Goal: Transaction & Acquisition: Obtain resource

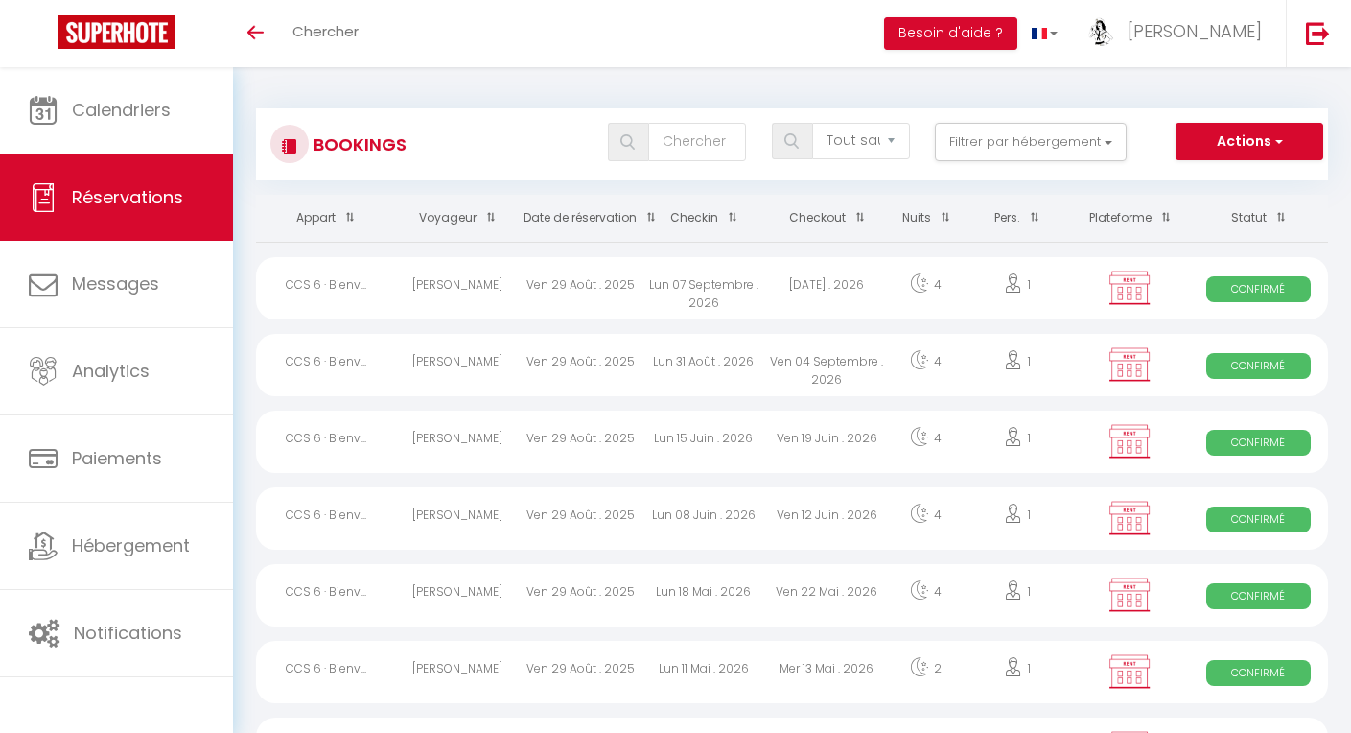
select select "not_cancelled"
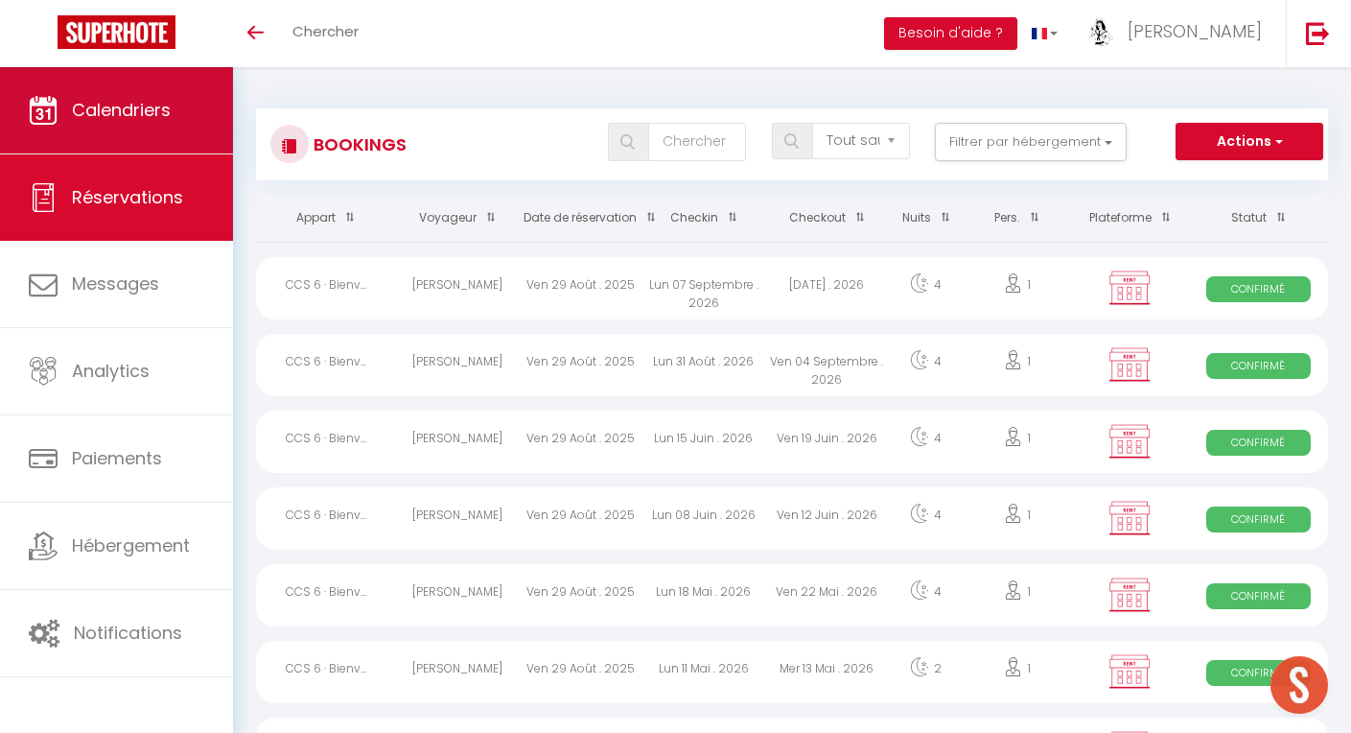
click at [103, 103] on span "Calendriers" at bounding box center [121, 110] width 99 height 24
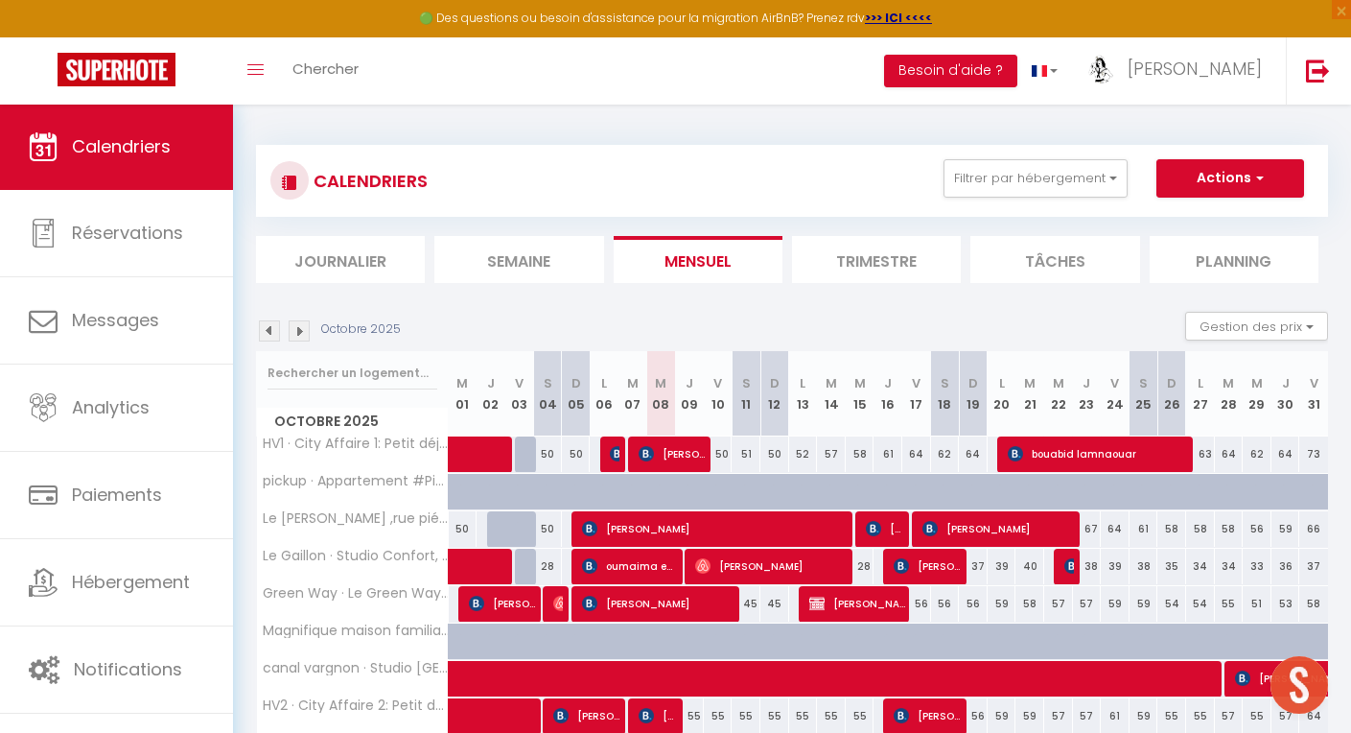
click at [136, 135] on span "Calendriers" at bounding box center [121, 146] width 99 height 24
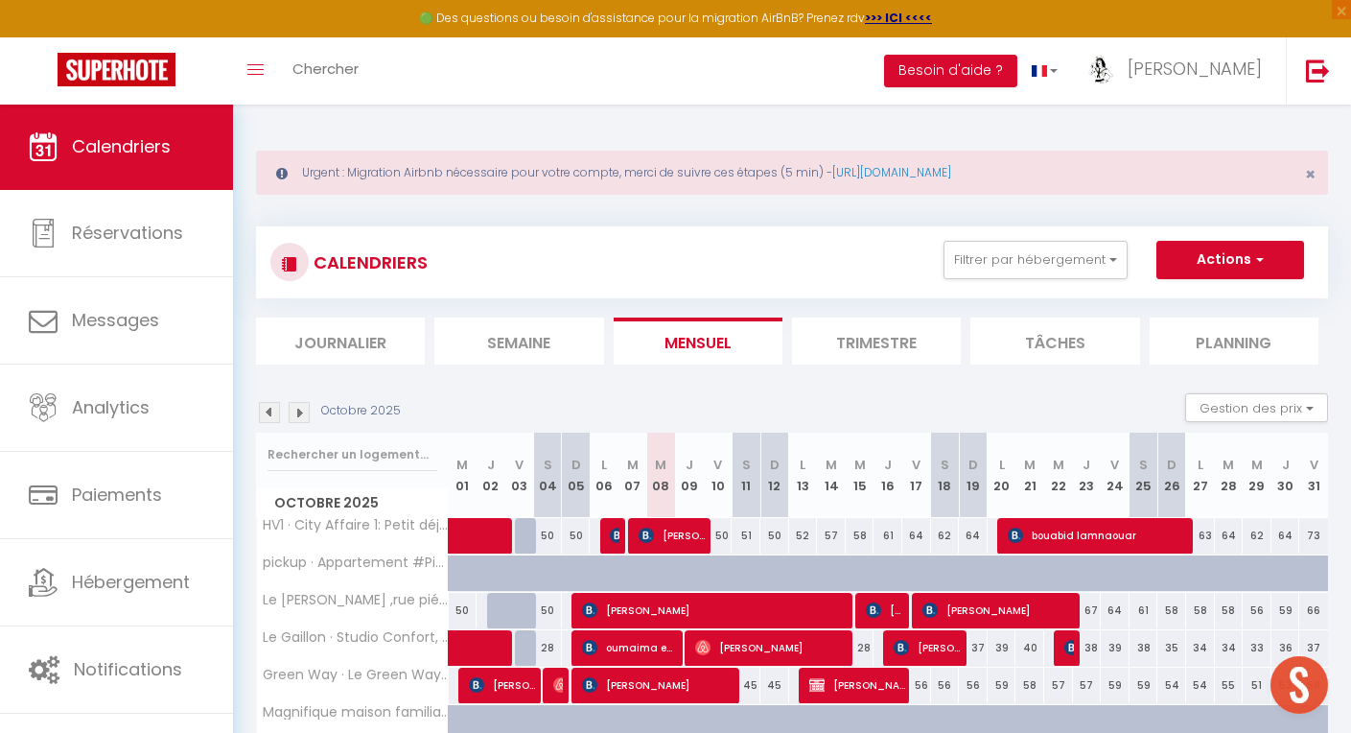
drag, startPoint x: 1312, startPoint y: 175, endPoint x: 1265, endPoint y: 183, distance: 47.6
click at [1312, 175] on span "×" at bounding box center [1310, 174] width 11 height 24
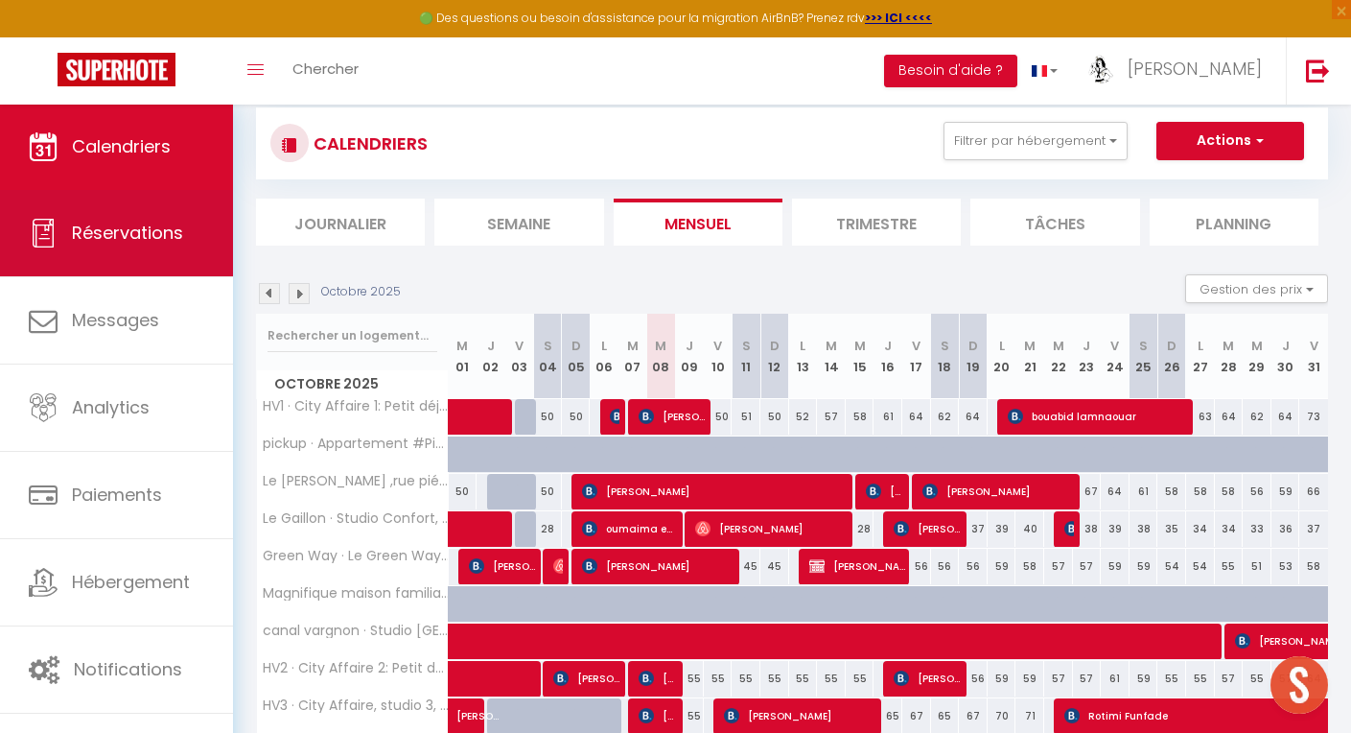
scroll to position [36, 1]
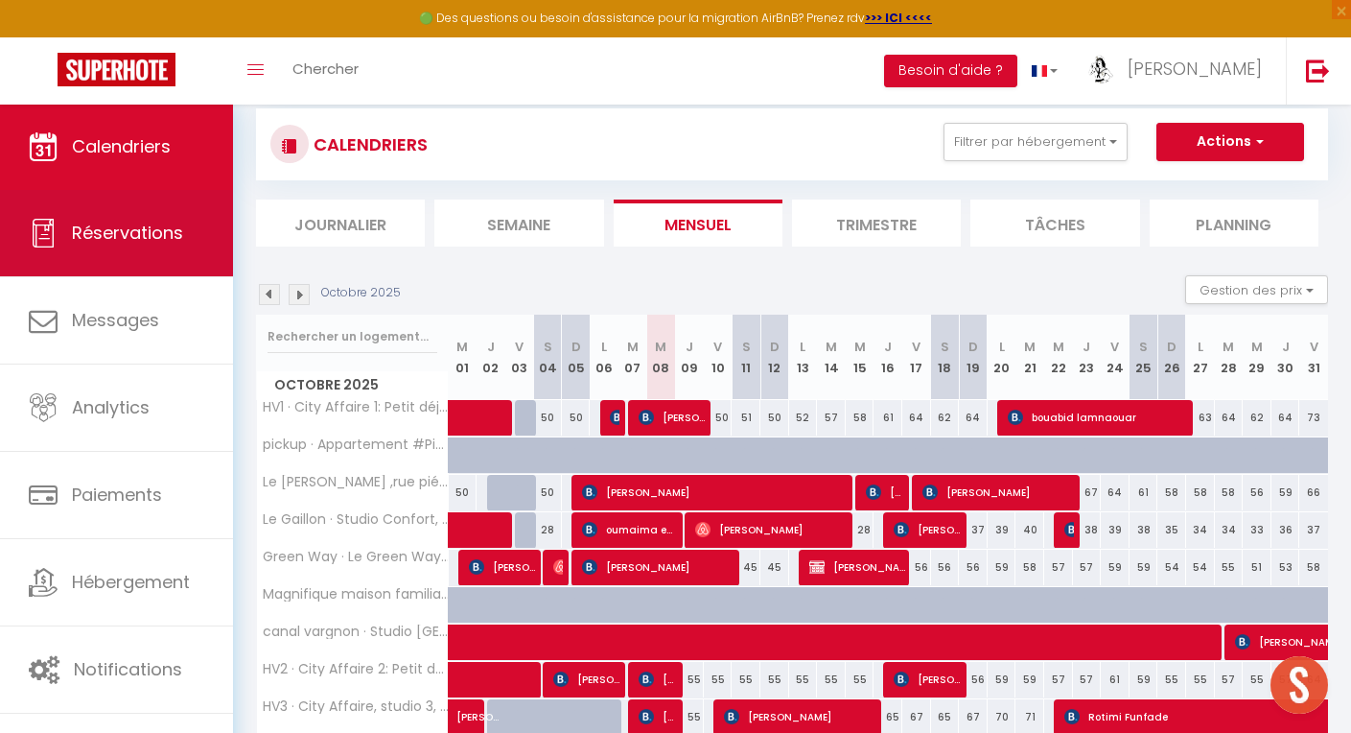
click at [117, 228] on span "Réservations" at bounding box center [127, 233] width 111 height 24
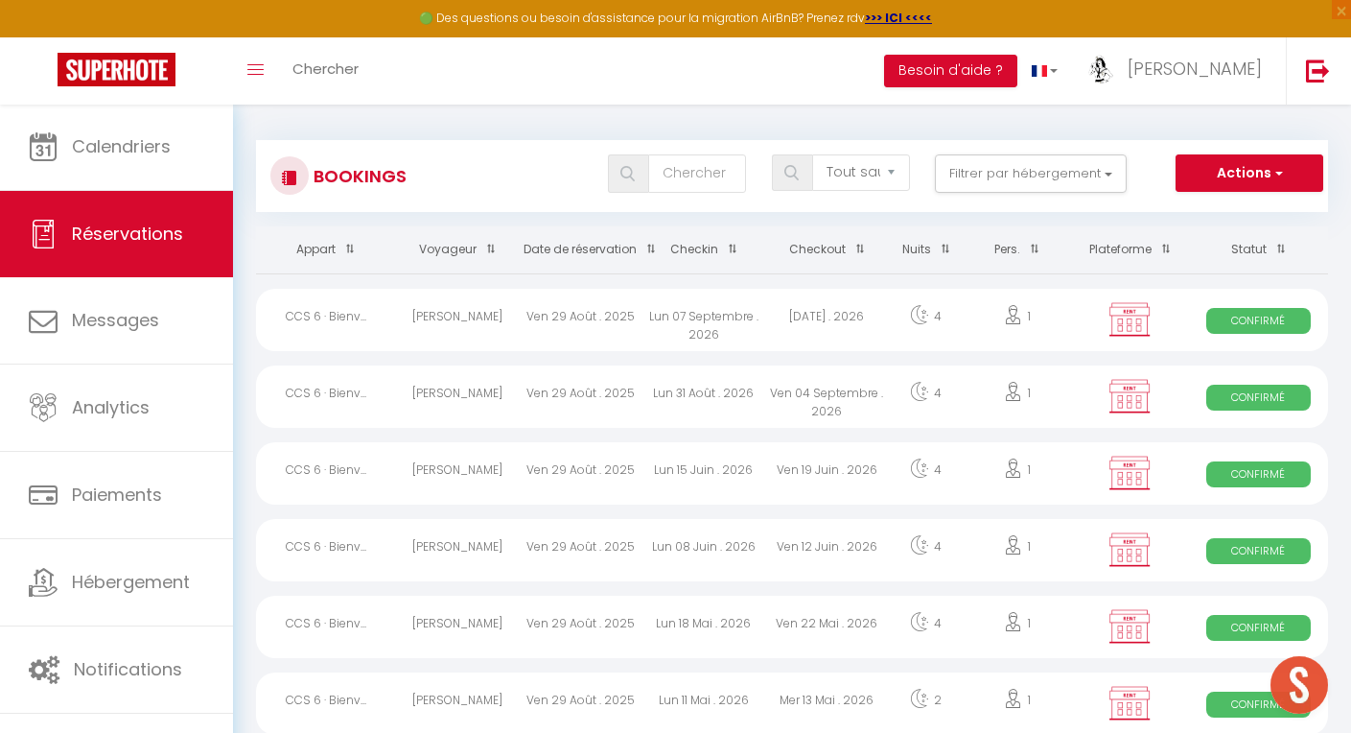
scroll to position [5, 0]
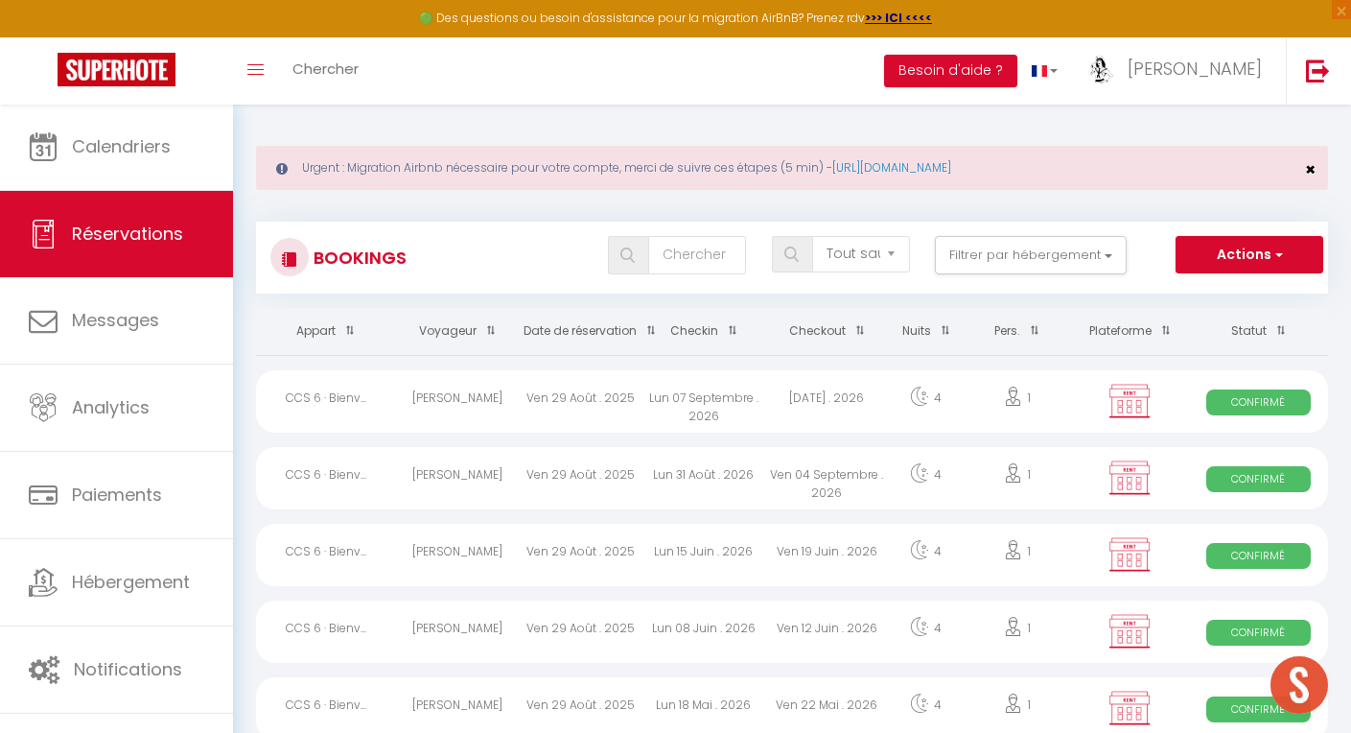
click at [1310, 167] on span "×" at bounding box center [1310, 169] width 11 height 24
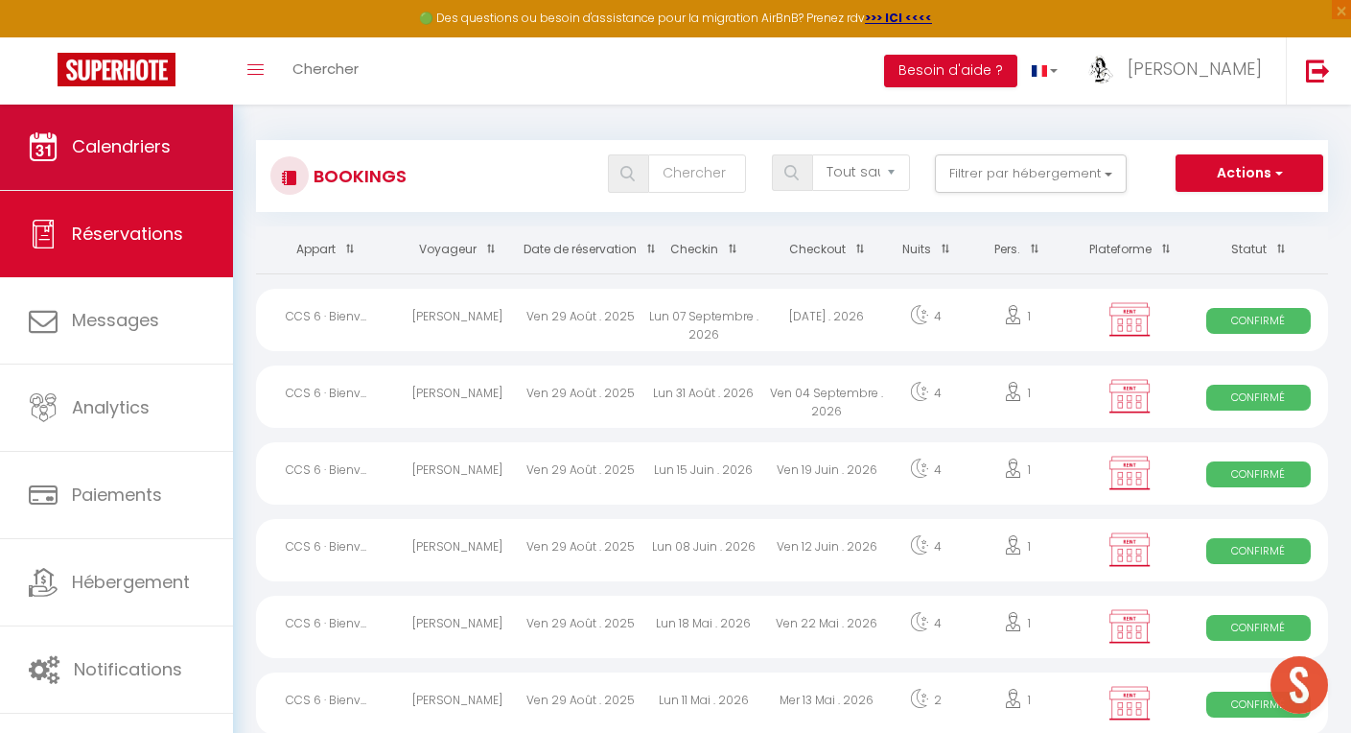
click at [152, 149] on span "Calendriers" at bounding box center [121, 146] width 99 height 24
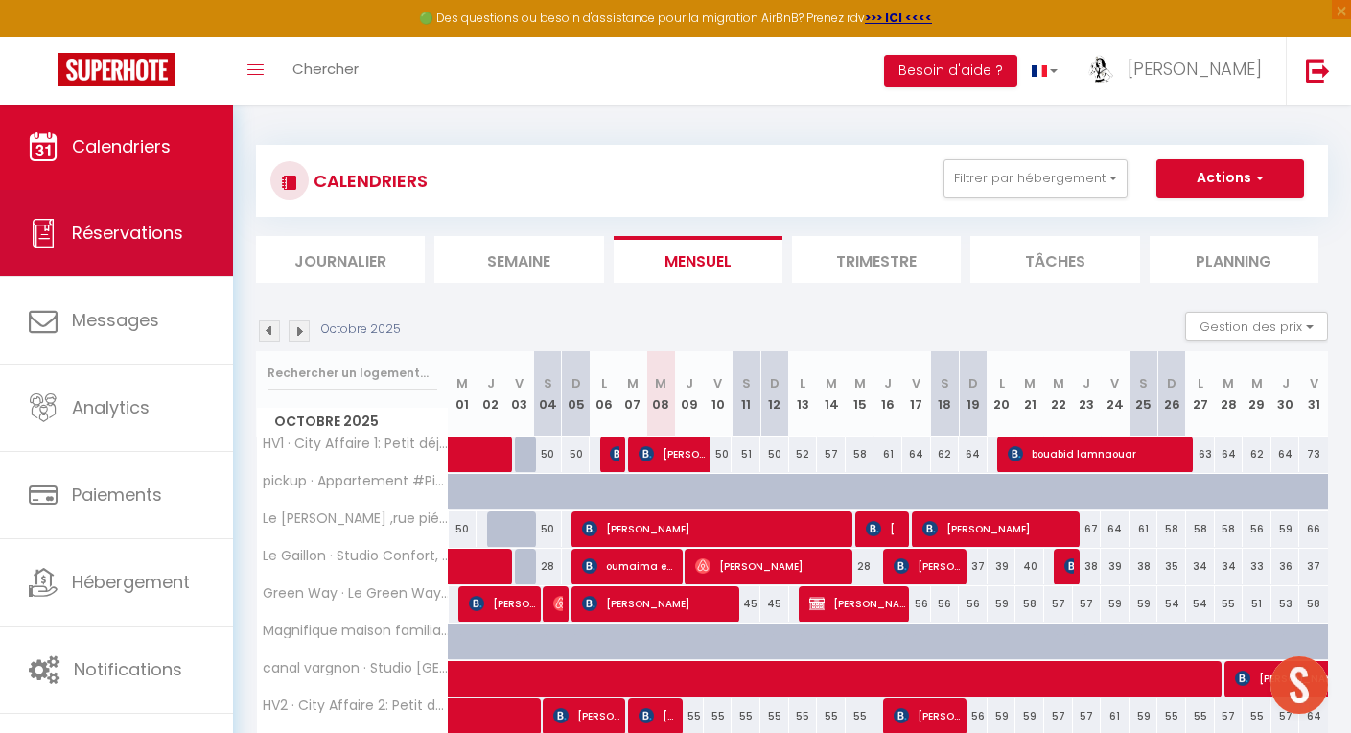
click at [119, 226] on span "Réservations" at bounding box center [127, 233] width 111 height 24
select select "not_cancelled"
select select "2025"
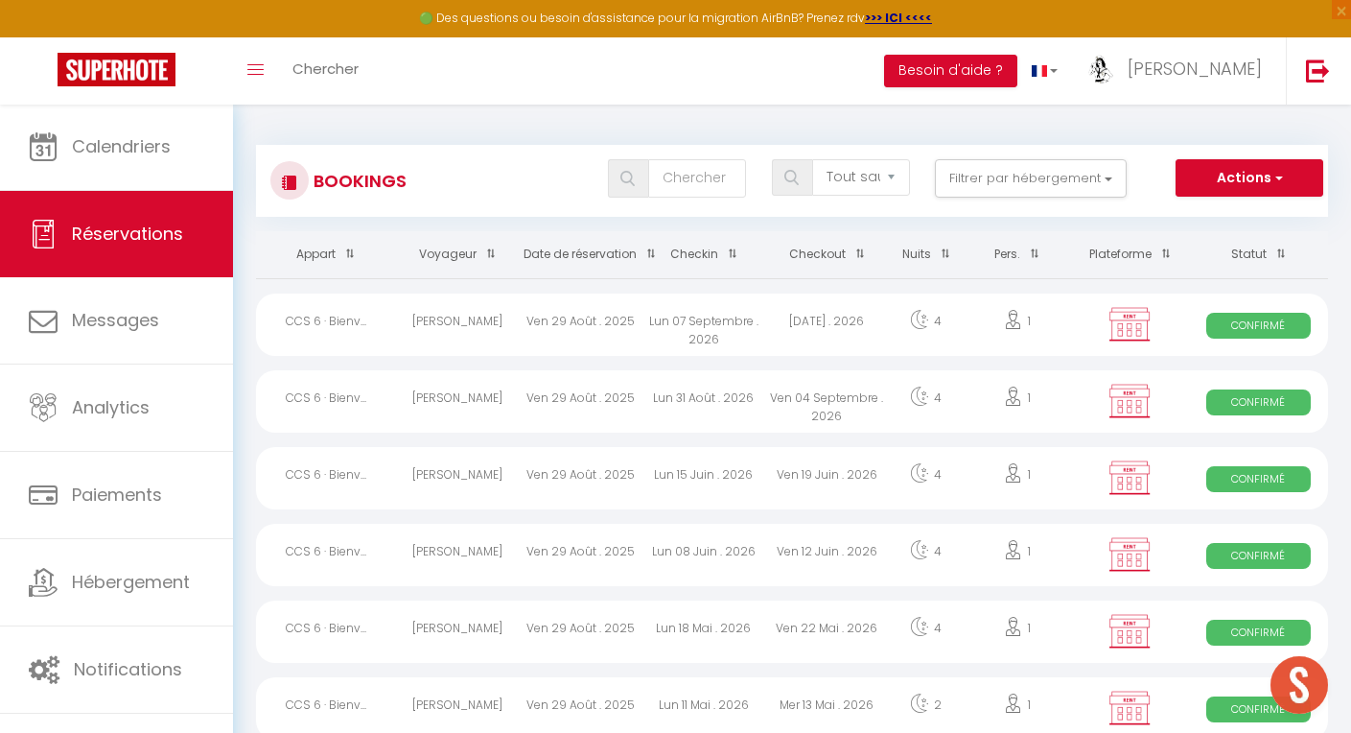
click at [1244, 178] on button "Actions" at bounding box center [1250, 178] width 148 height 38
click at [1222, 239] on link "Exporter les réservations" at bounding box center [1219, 244] width 205 height 25
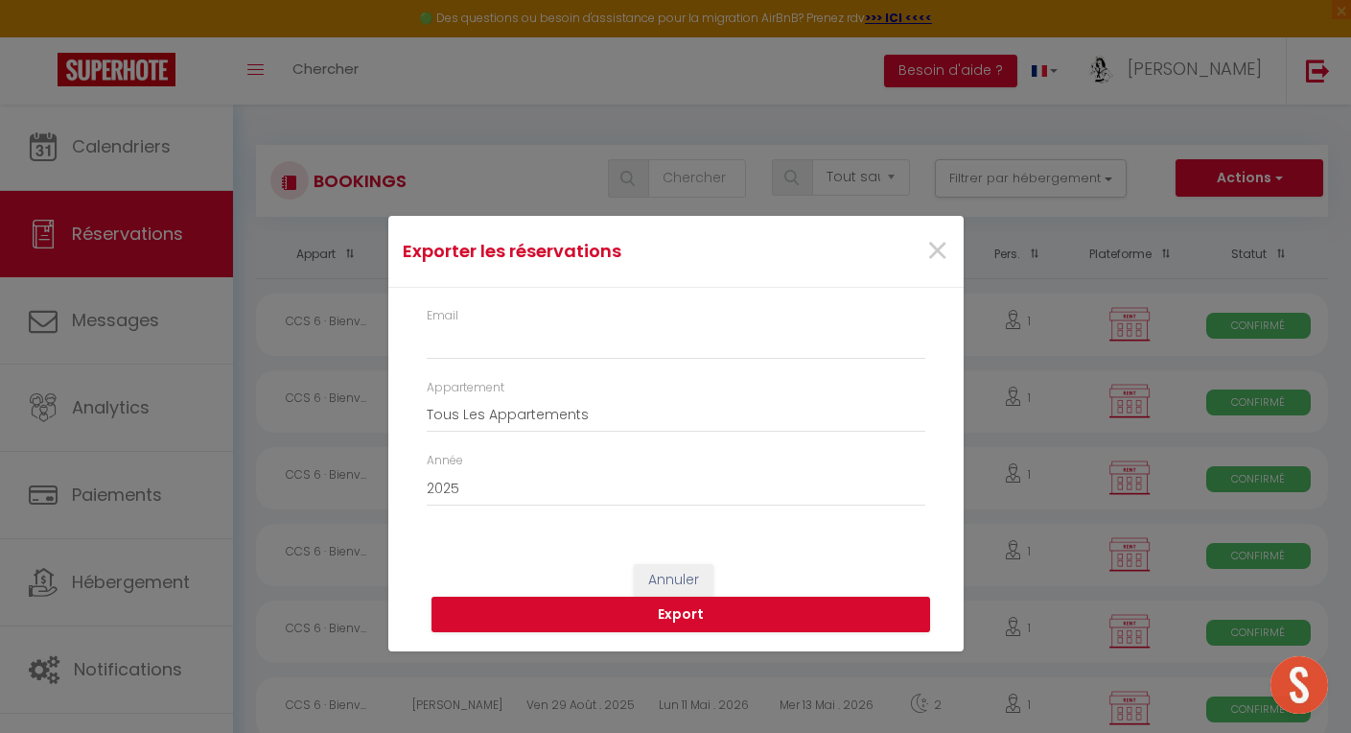
type input "[EMAIL_ADDRESS][DOMAIN_NAME]"
click at [596, 345] on input "[EMAIL_ADDRESS][DOMAIN_NAME]" at bounding box center [676, 342] width 499 height 35
select select "58889"
click at [678, 612] on button "Export" at bounding box center [681, 614] width 499 height 36
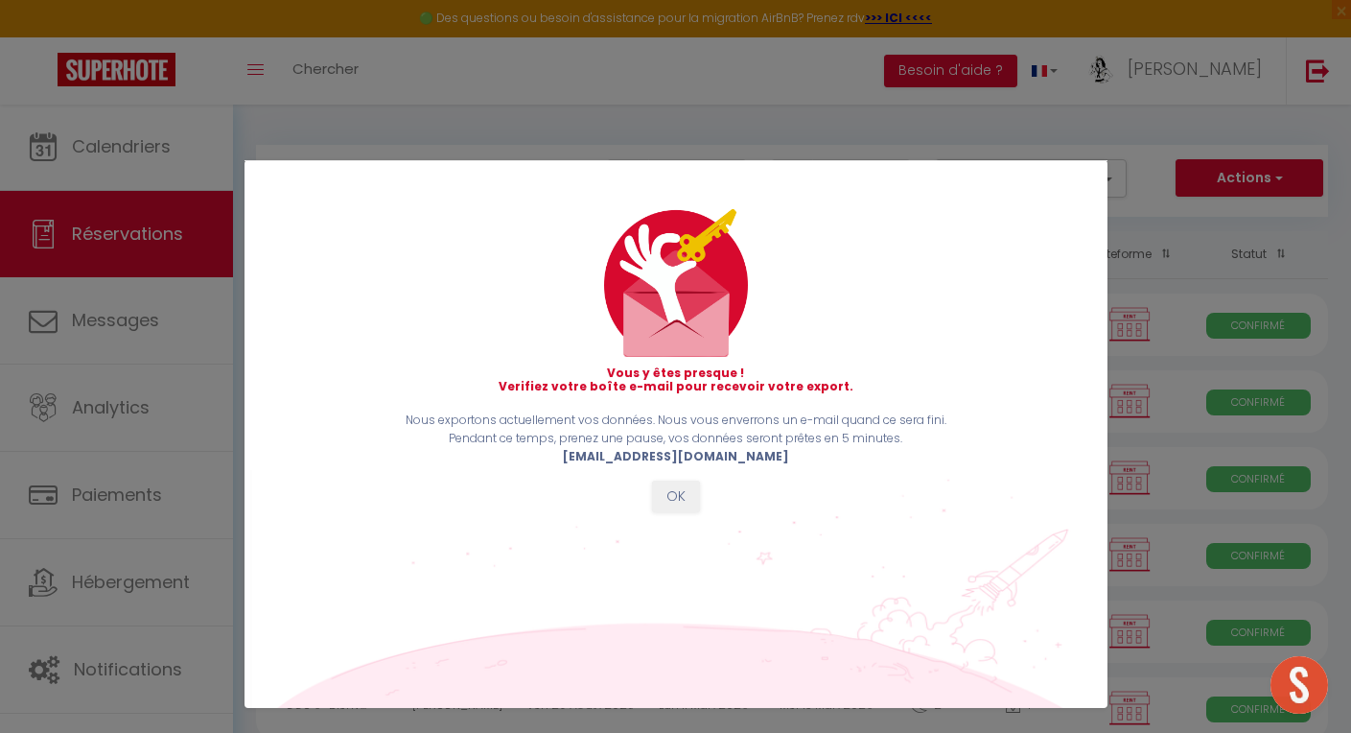
click at [667, 488] on button "OK" at bounding box center [676, 496] width 48 height 33
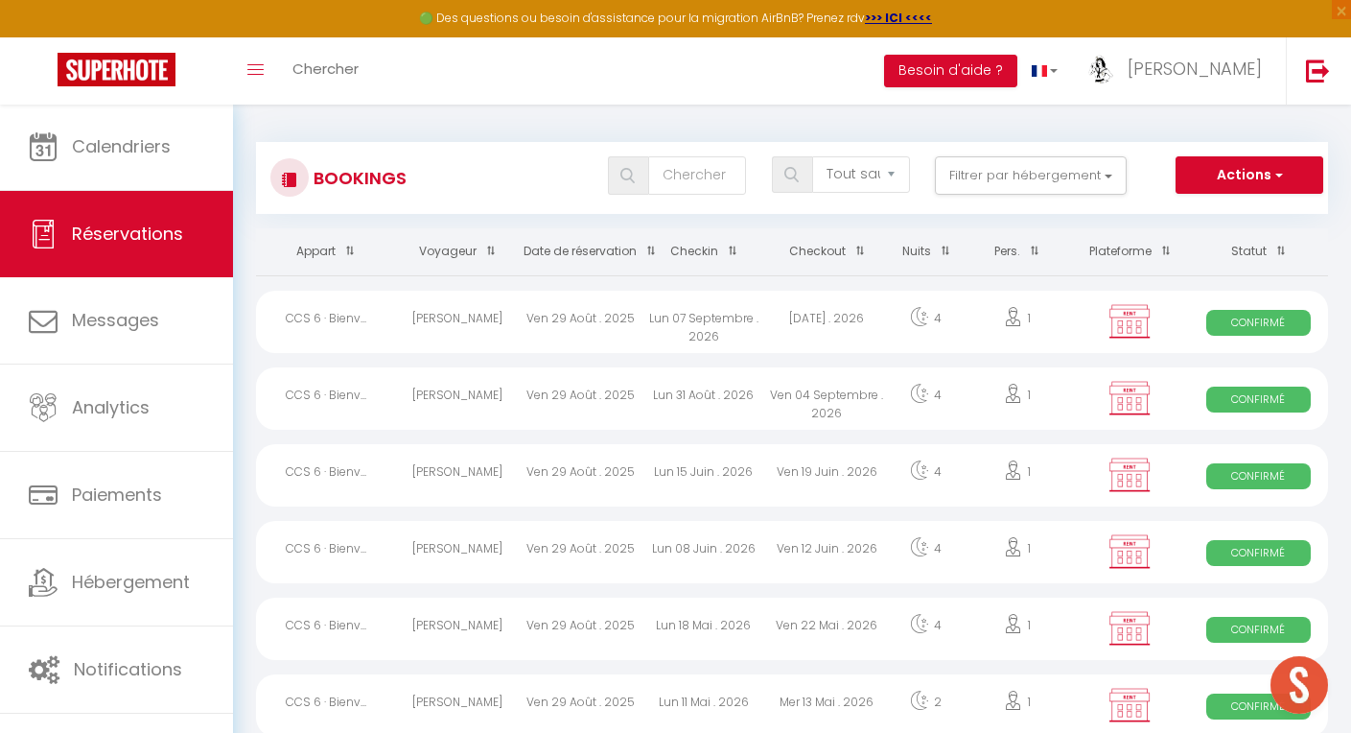
scroll to position [6, 0]
